Goal: Task Accomplishment & Management: Manage account settings

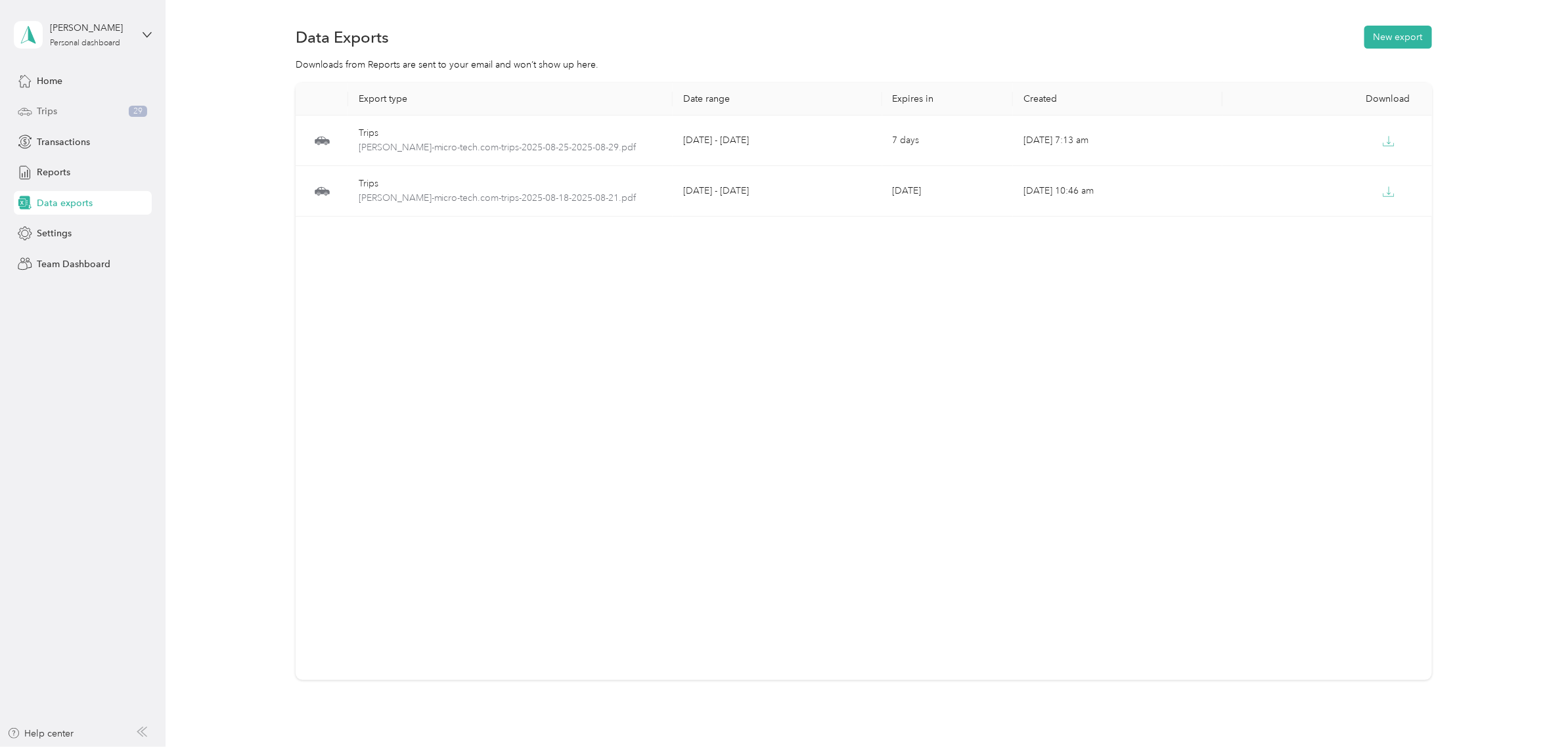
click at [80, 113] on div "Trips 29" at bounding box center [83, 111] width 138 height 24
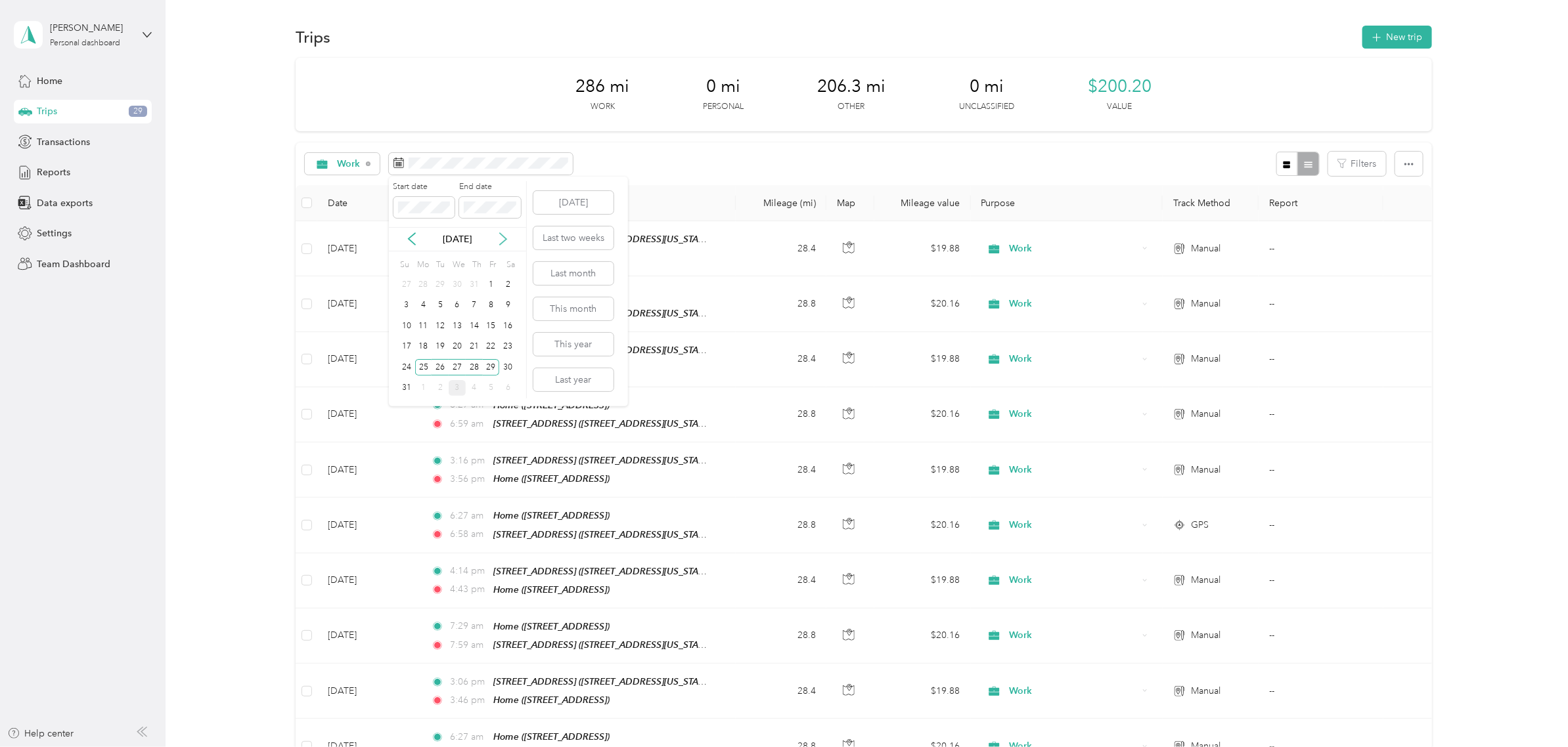
click at [499, 235] on icon at bounding box center [503, 239] width 13 height 13
click at [441, 283] on div "2" at bounding box center [440, 284] width 17 height 16
click at [434, 284] on div "2" at bounding box center [440, 284] width 17 height 16
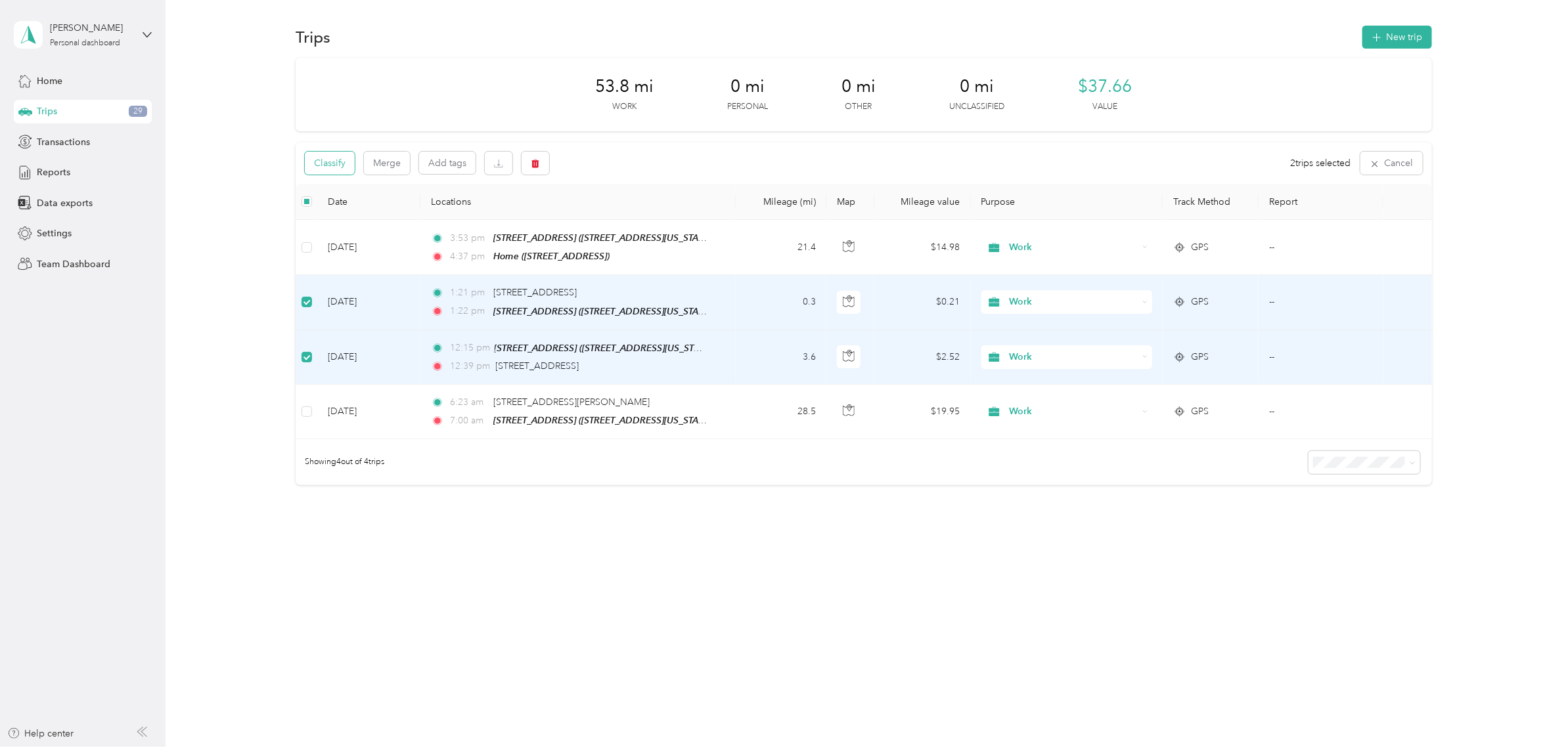
click at [347, 156] on button "Classify" at bounding box center [330, 163] width 50 height 23
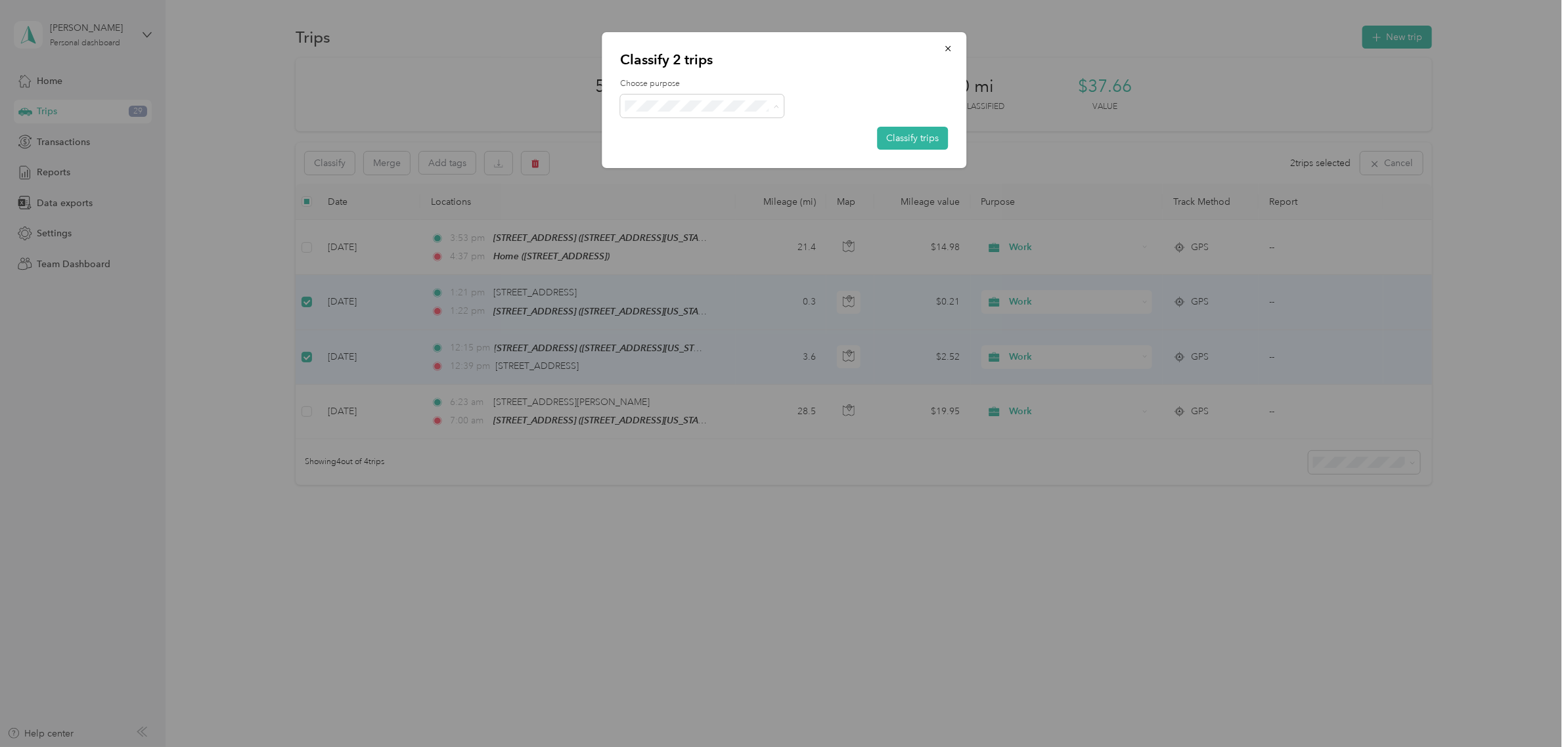
drag, startPoint x: 711, startPoint y: 178, endPoint x: 794, endPoint y: 139, distance: 91.7
click at [711, 176] on span "Other" at bounding box center [714, 176] width 123 height 14
click at [899, 133] on button "Classify trips" at bounding box center [912, 138] width 71 height 23
